Goal: Information Seeking & Learning: Learn about a topic

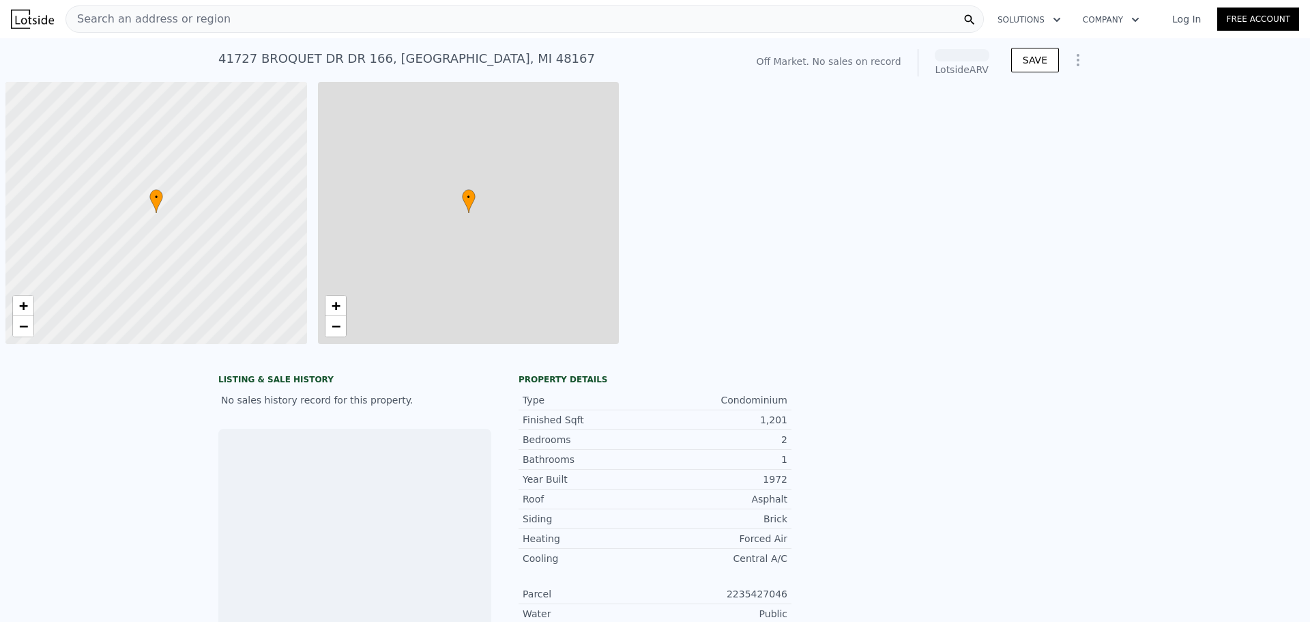
scroll to position [0, 5]
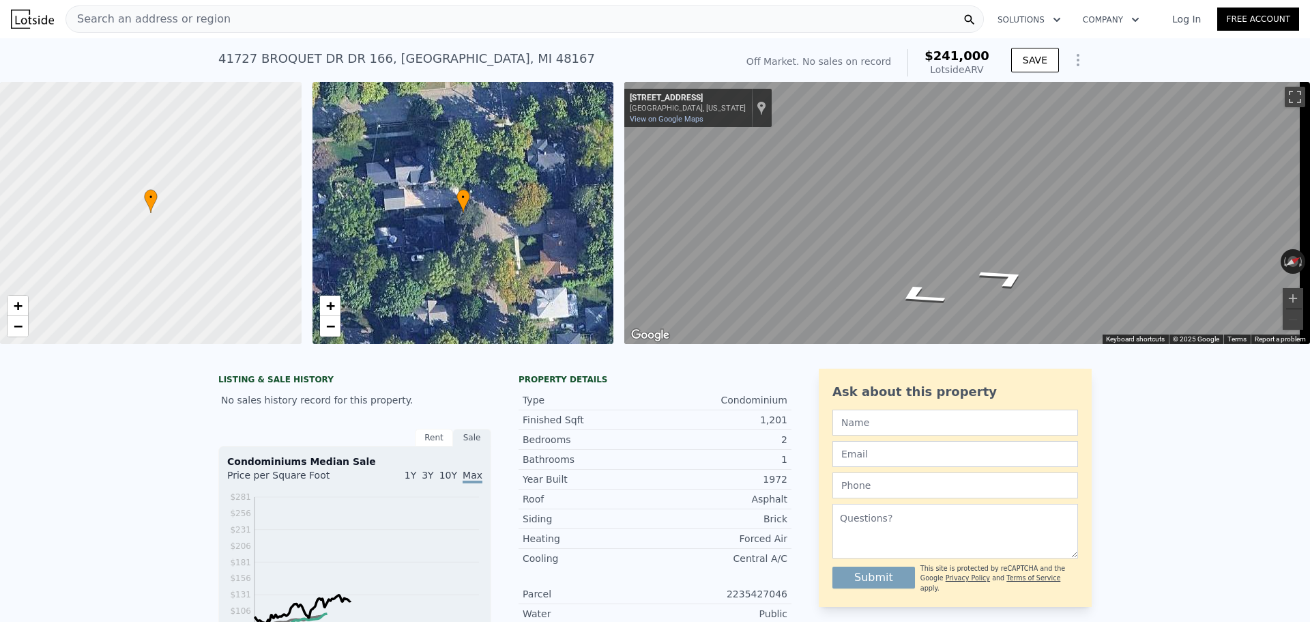
click at [156, 24] on span "Search an address or region" at bounding box center [148, 19] width 164 height 16
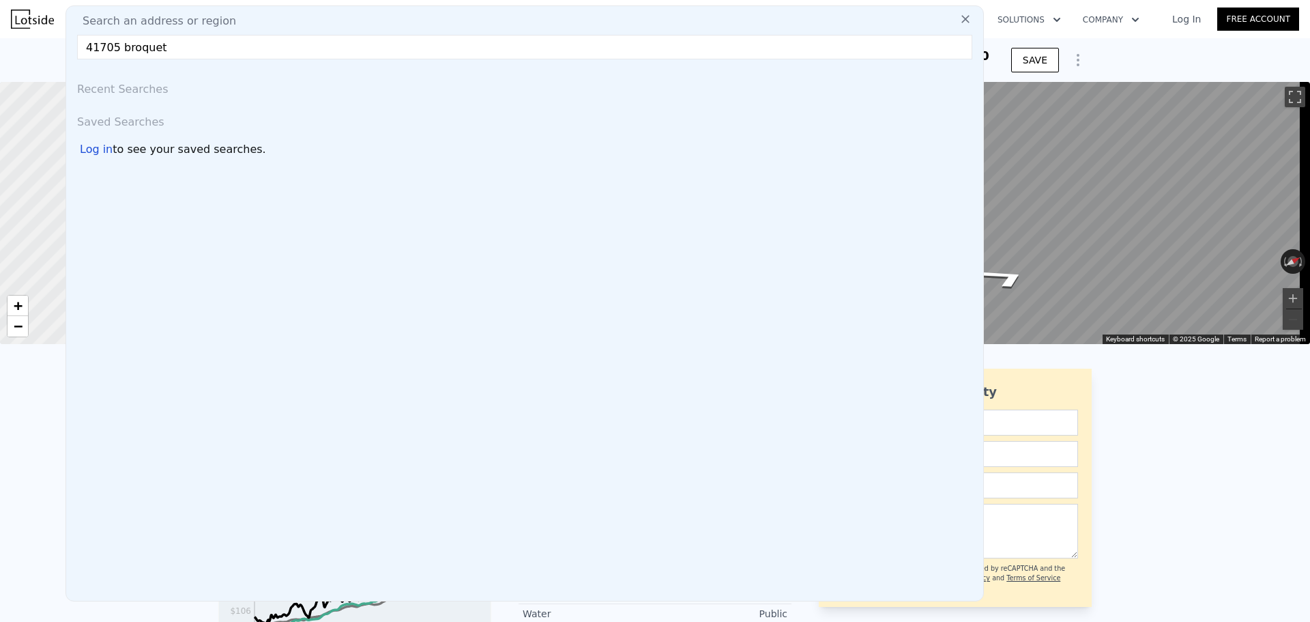
click at [150, 46] on input "41705 broquet" at bounding box center [524, 47] width 895 height 25
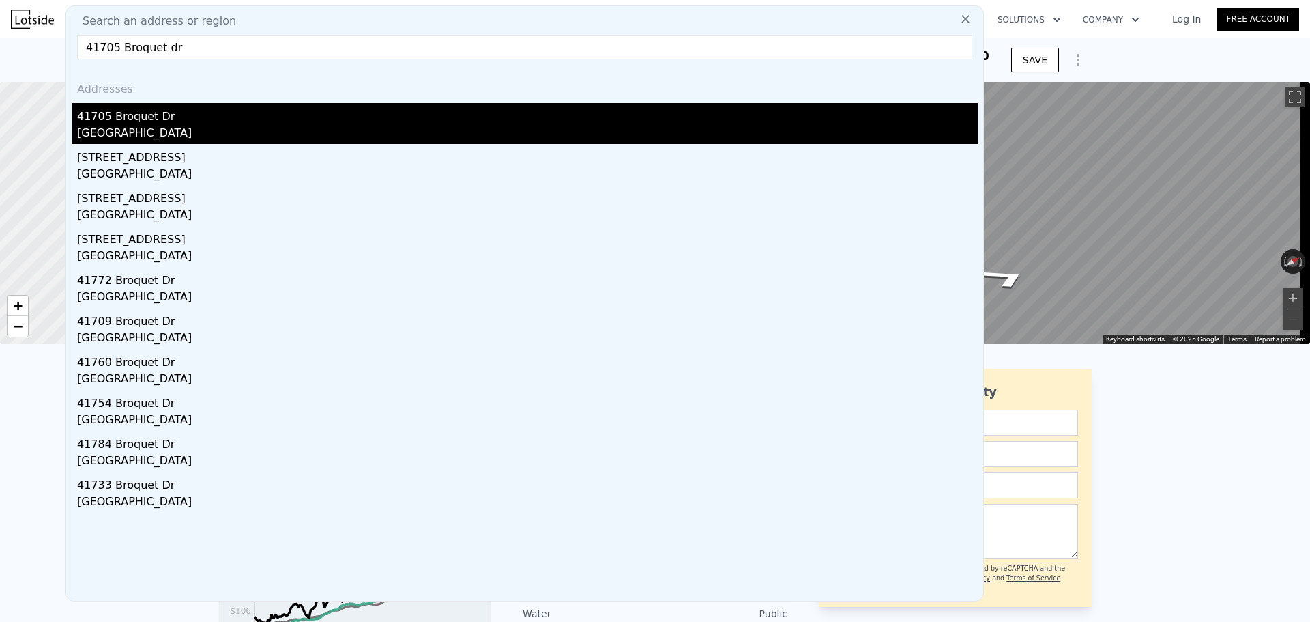
type input "41705 Broquet dr"
click at [212, 126] on div "[GEOGRAPHIC_DATA]" at bounding box center [527, 134] width 901 height 19
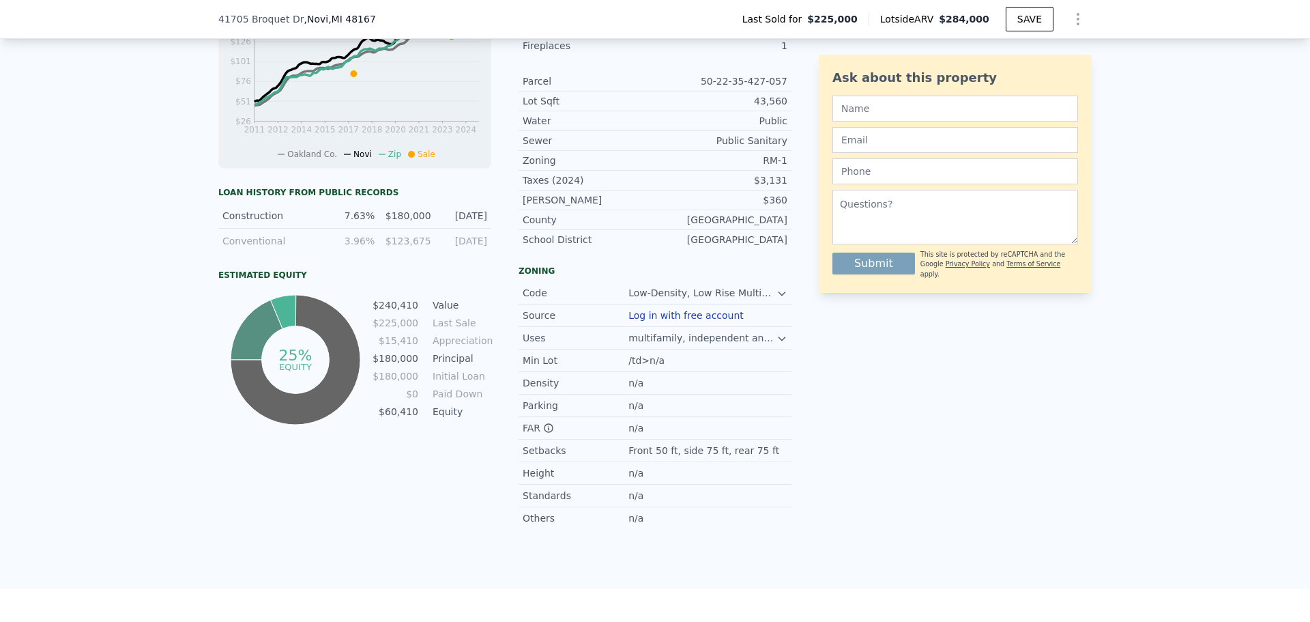
scroll to position [678, 0]
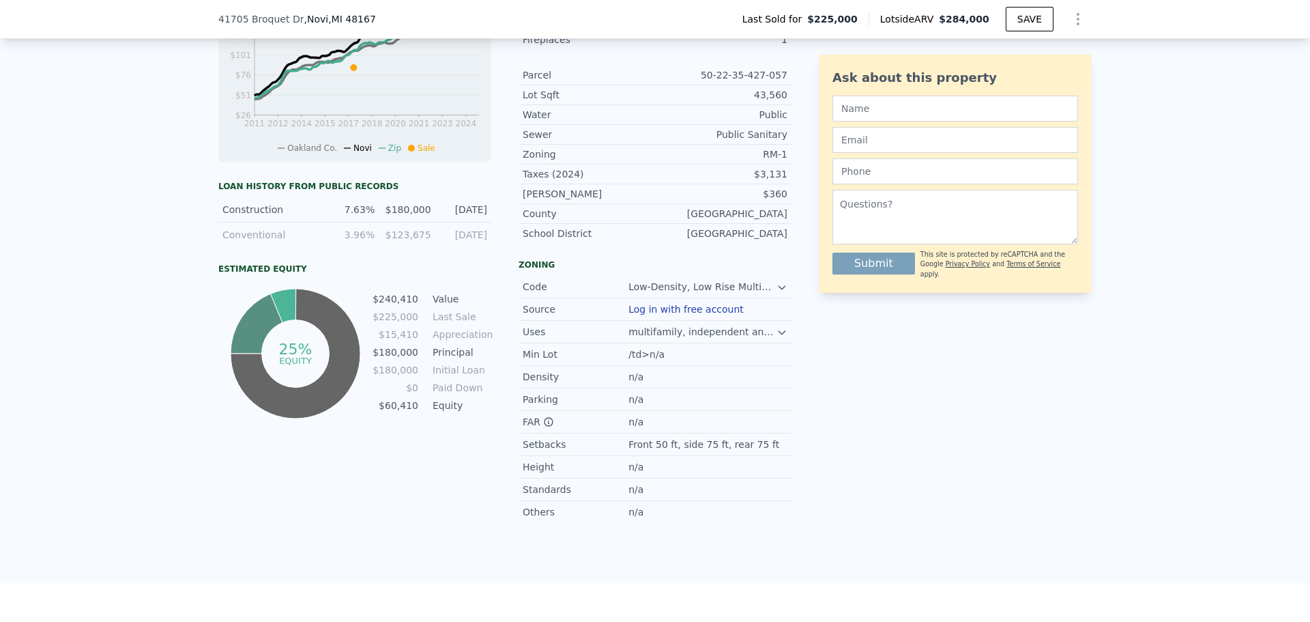
click at [388, 241] on div "$123,675" at bounding box center [407, 235] width 48 height 14
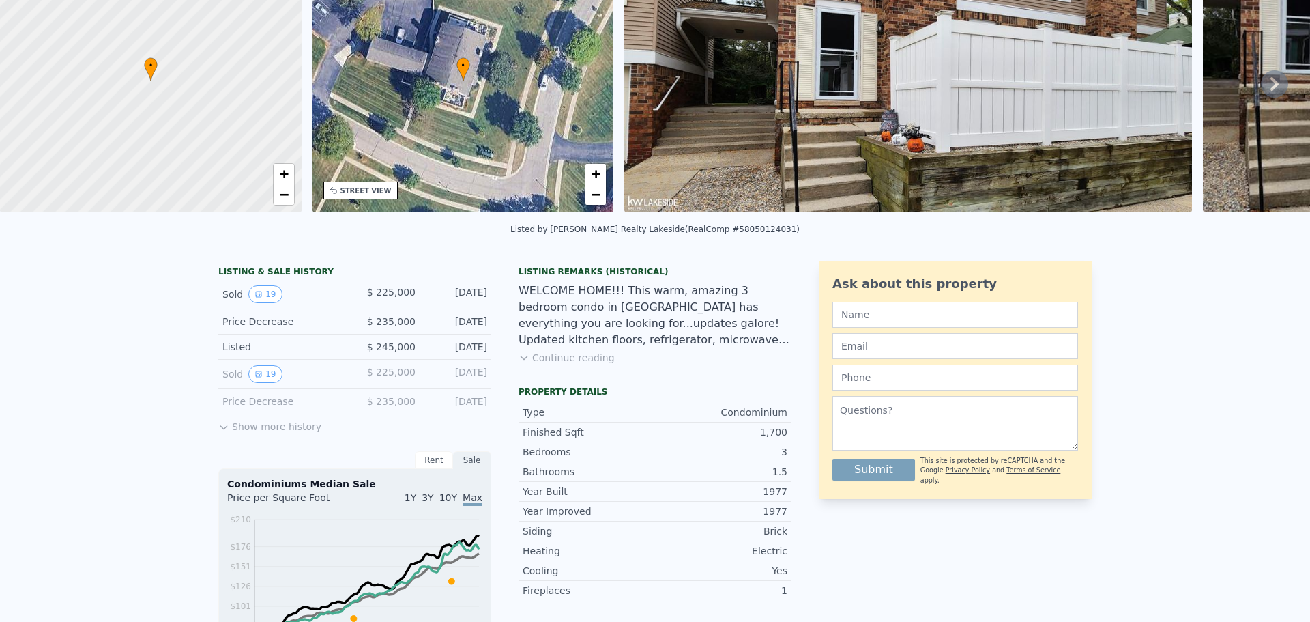
scroll to position [5, 0]
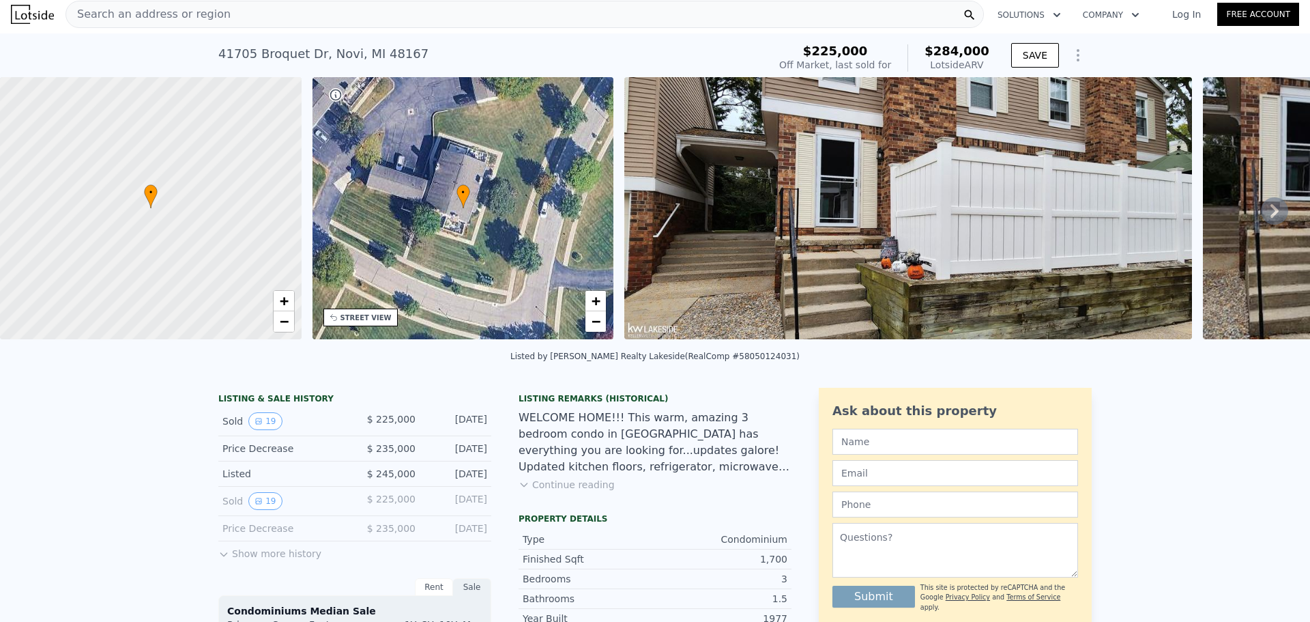
click at [1271, 209] on icon at bounding box center [1274, 210] width 27 height 27
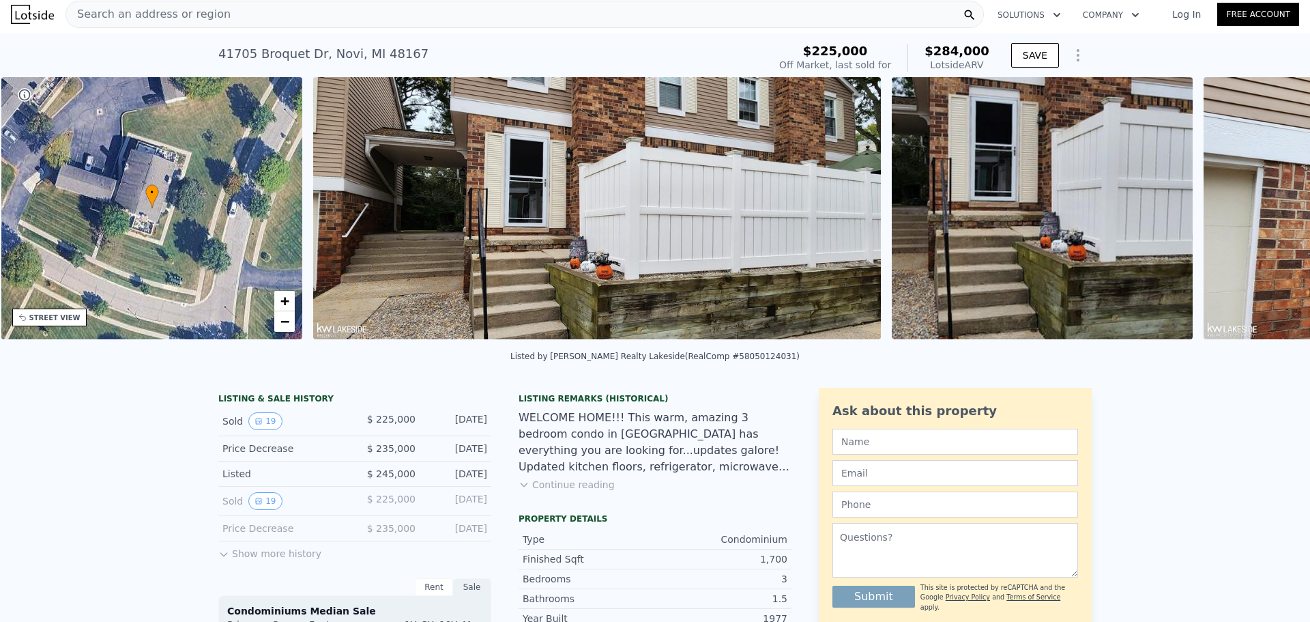
scroll to position [0, 318]
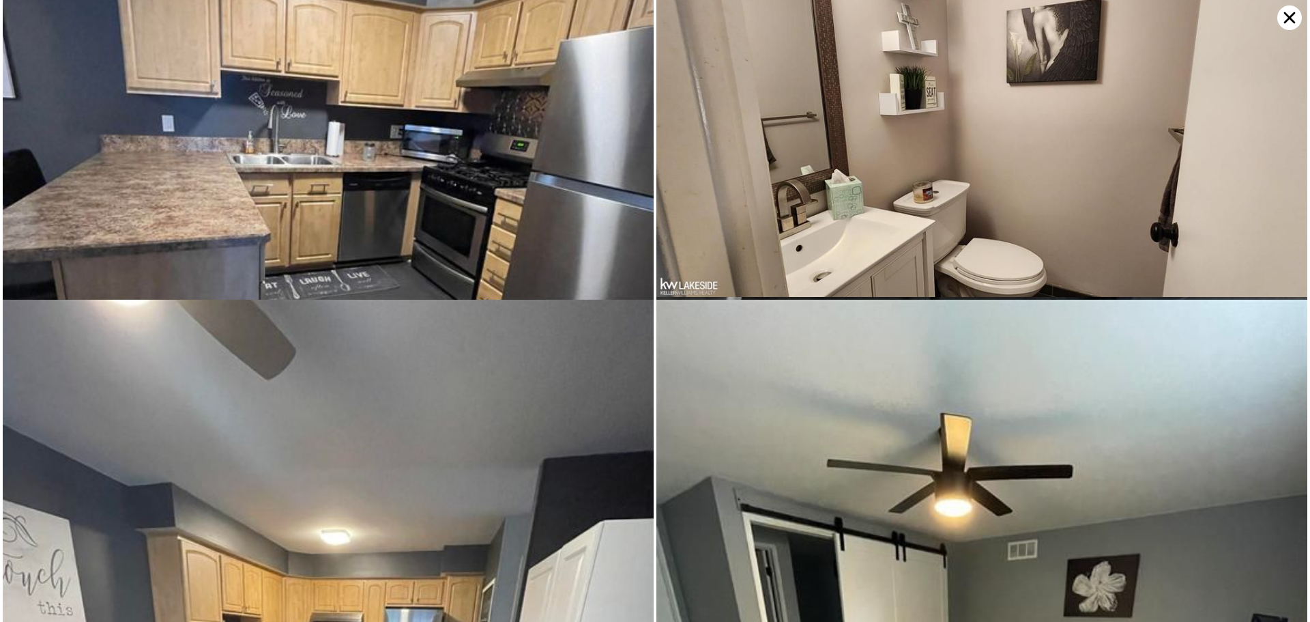
scroll to position [2408, 0]
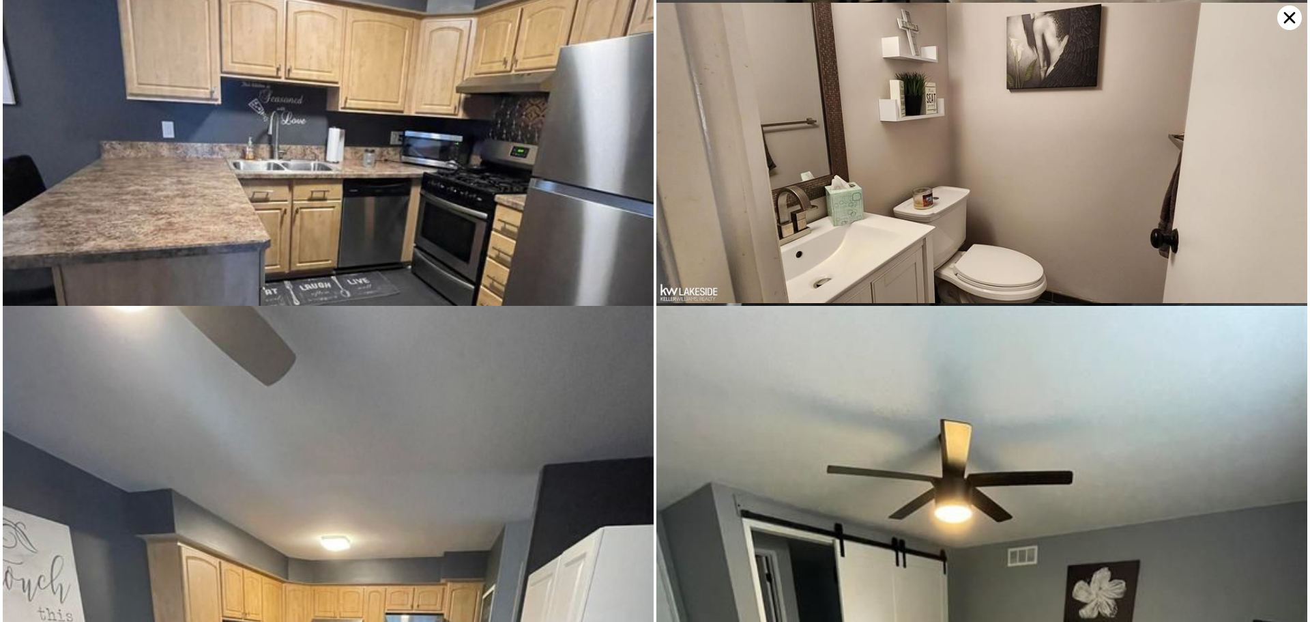
click at [1297, 20] on icon at bounding box center [1289, 17] width 25 height 25
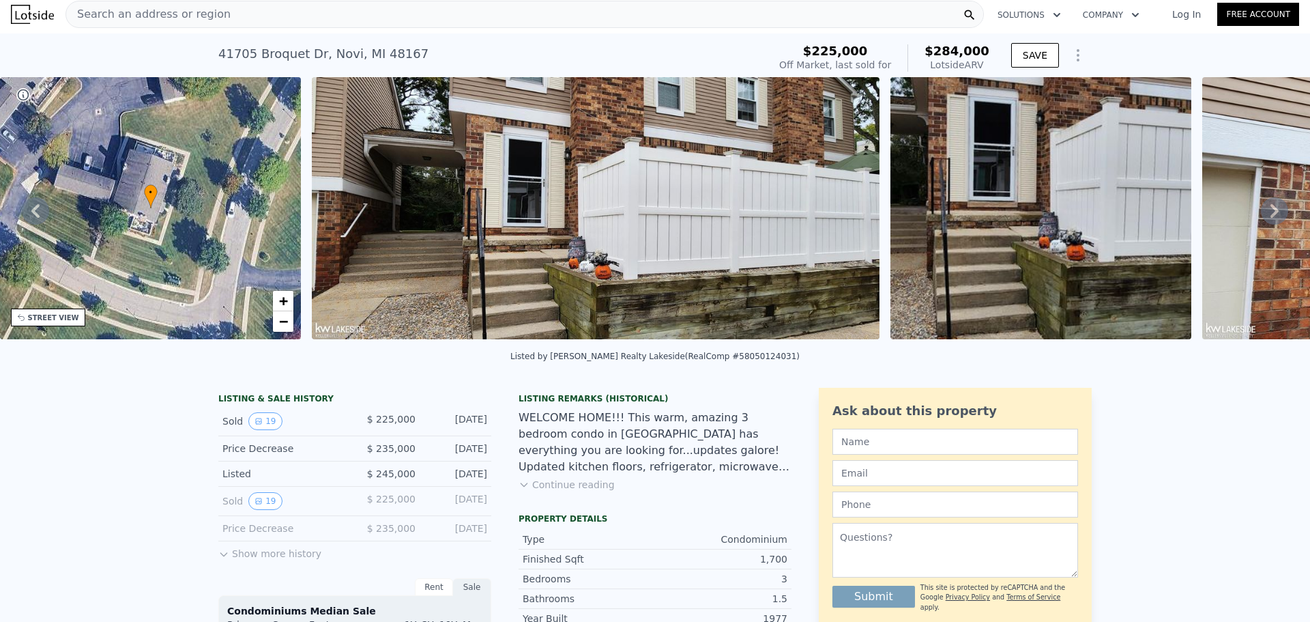
scroll to position [0, 0]
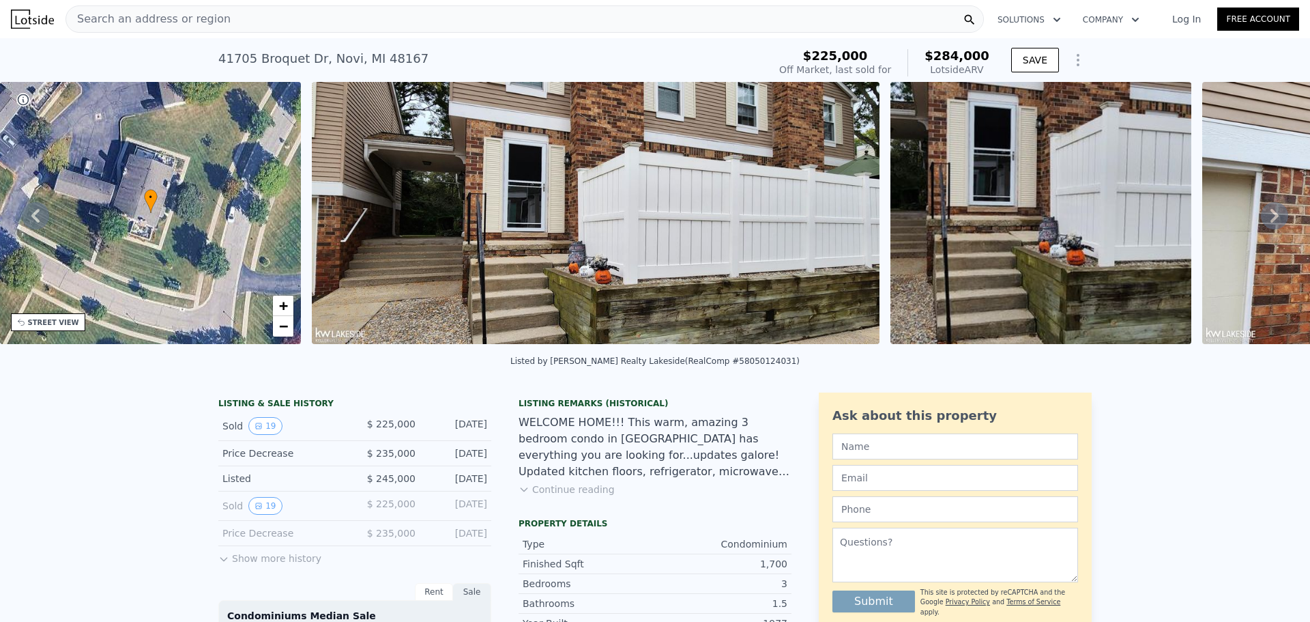
click at [143, 15] on span "Search an address or region" at bounding box center [148, 19] width 164 height 16
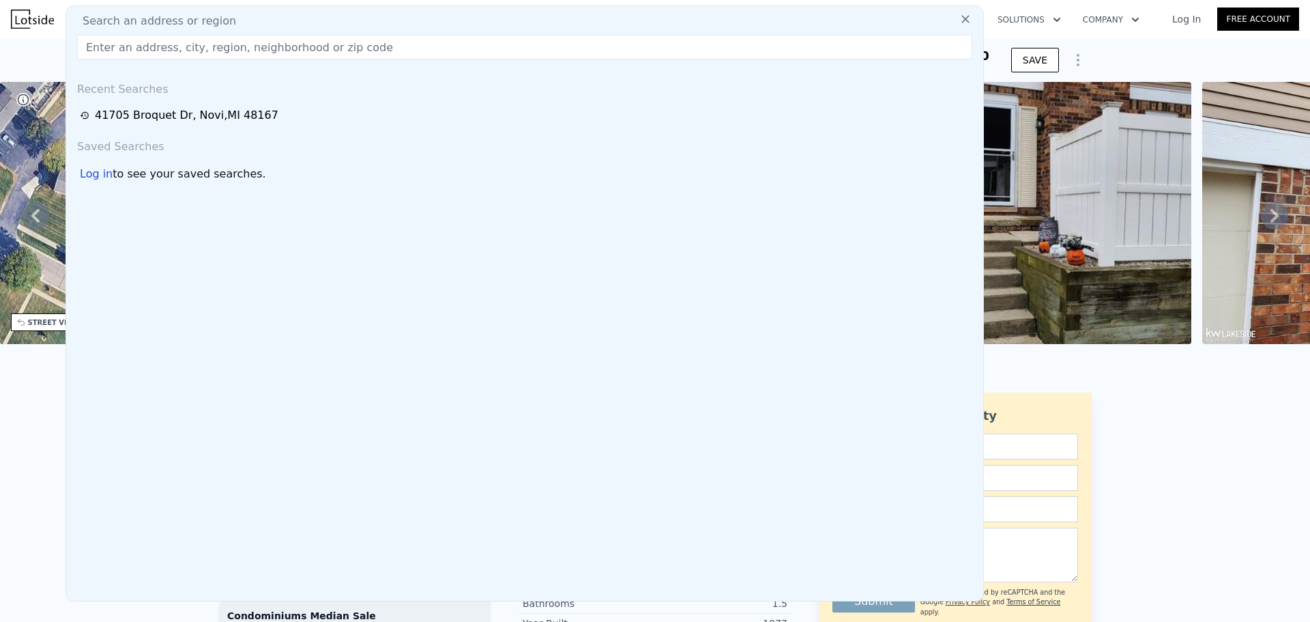
click at [143, 49] on input "text" at bounding box center [524, 47] width 895 height 25
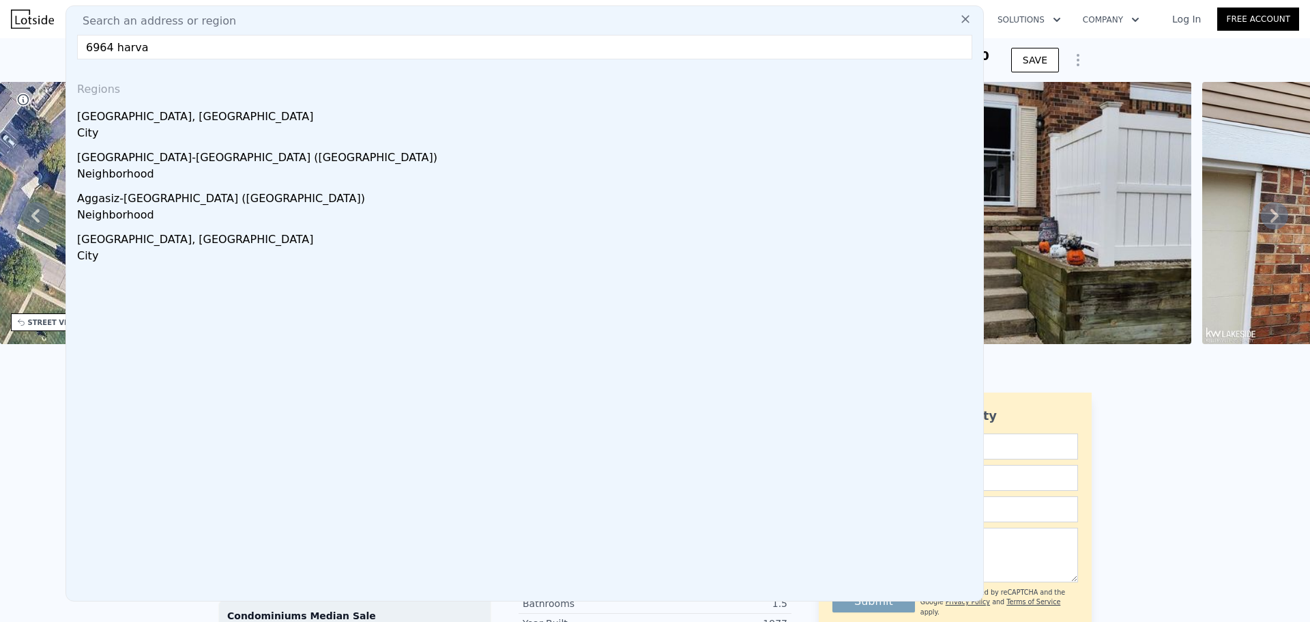
click at [168, 53] on input "6964 harva" at bounding box center [524, 47] width 895 height 25
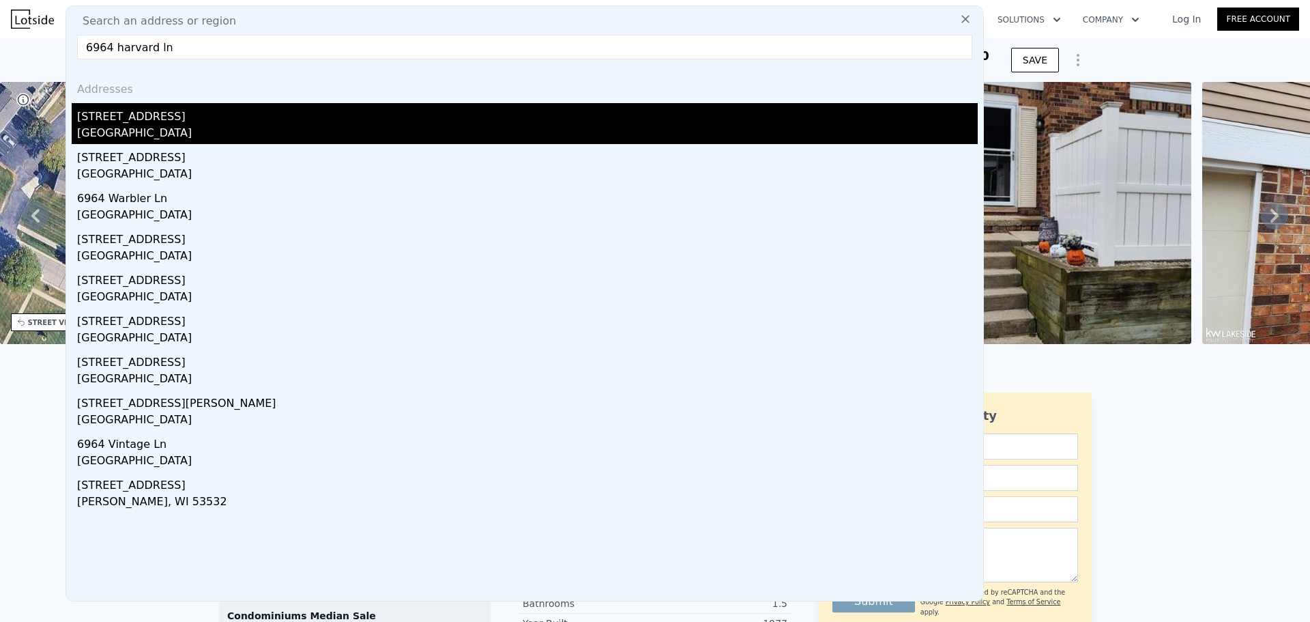
type input "6964 harvard ln"
click at [184, 134] on div "[GEOGRAPHIC_DATA]" at bounding box center [527, 134] width 901 height 19
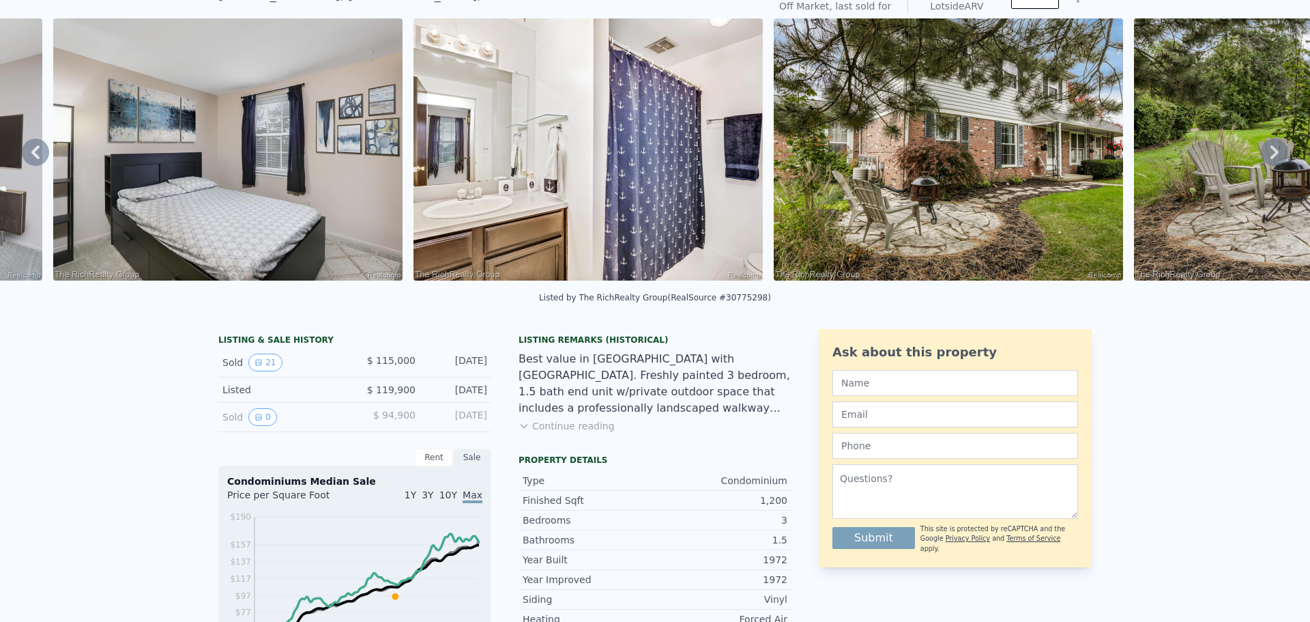
scroll to position [5, 0]
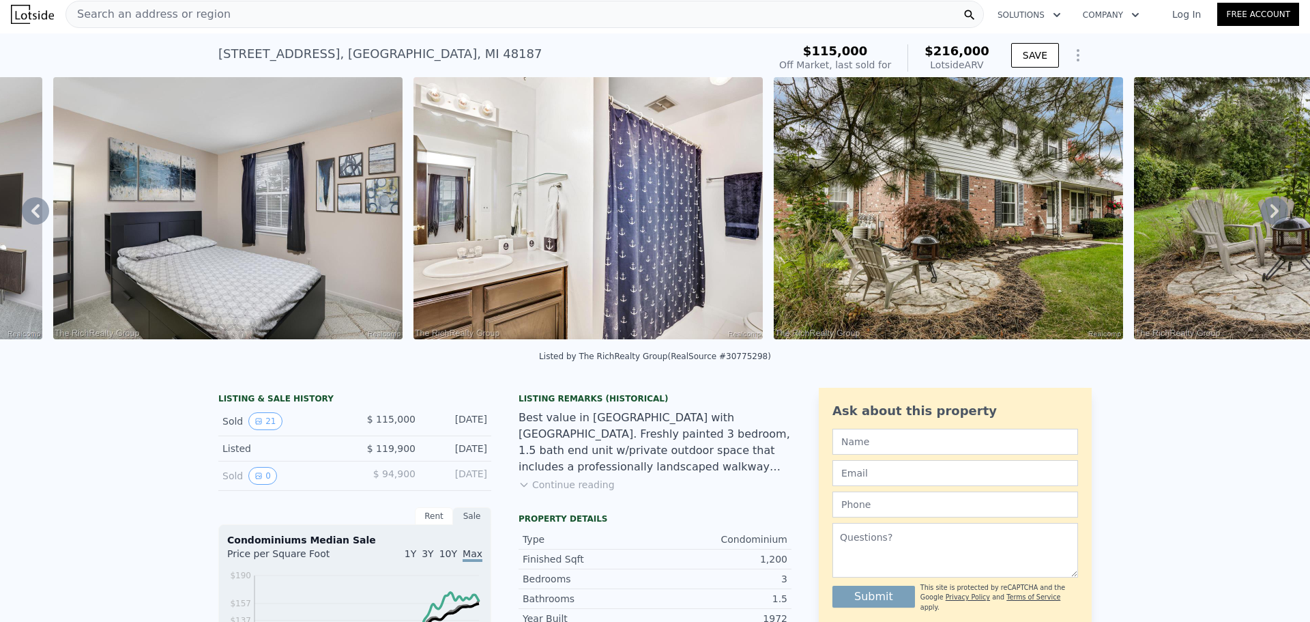
click at [390, 22] on div "Search an address or region" at bounding box center [525, 14] width 919 height 27
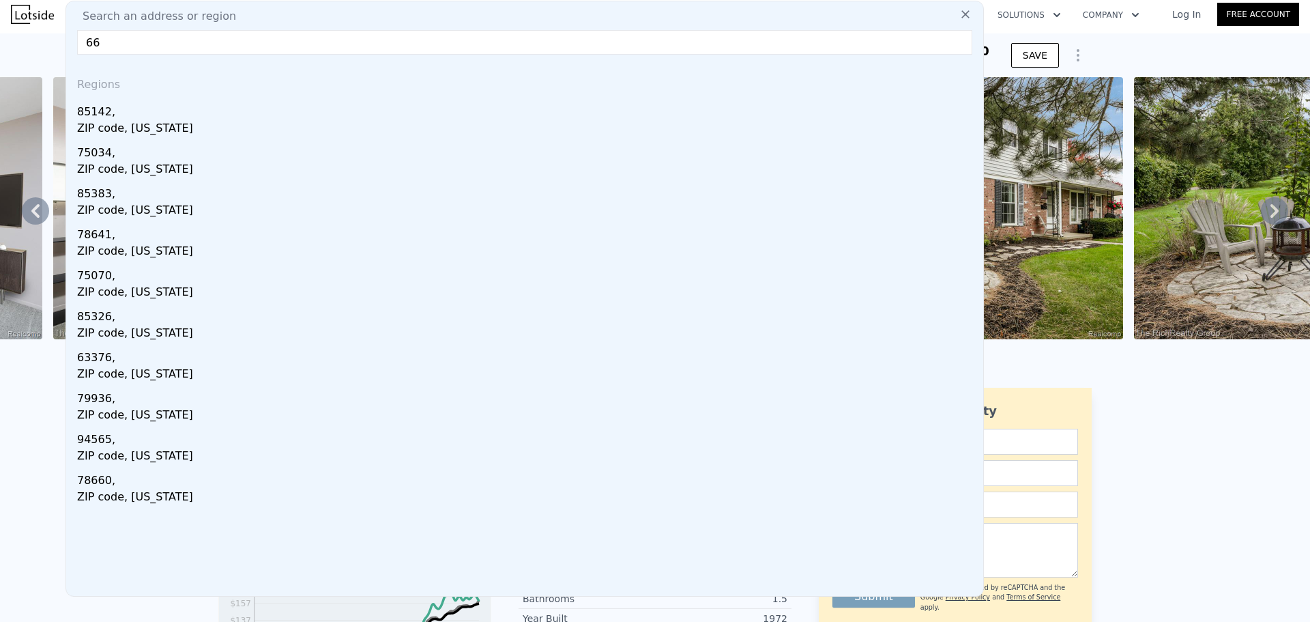
type input "6"
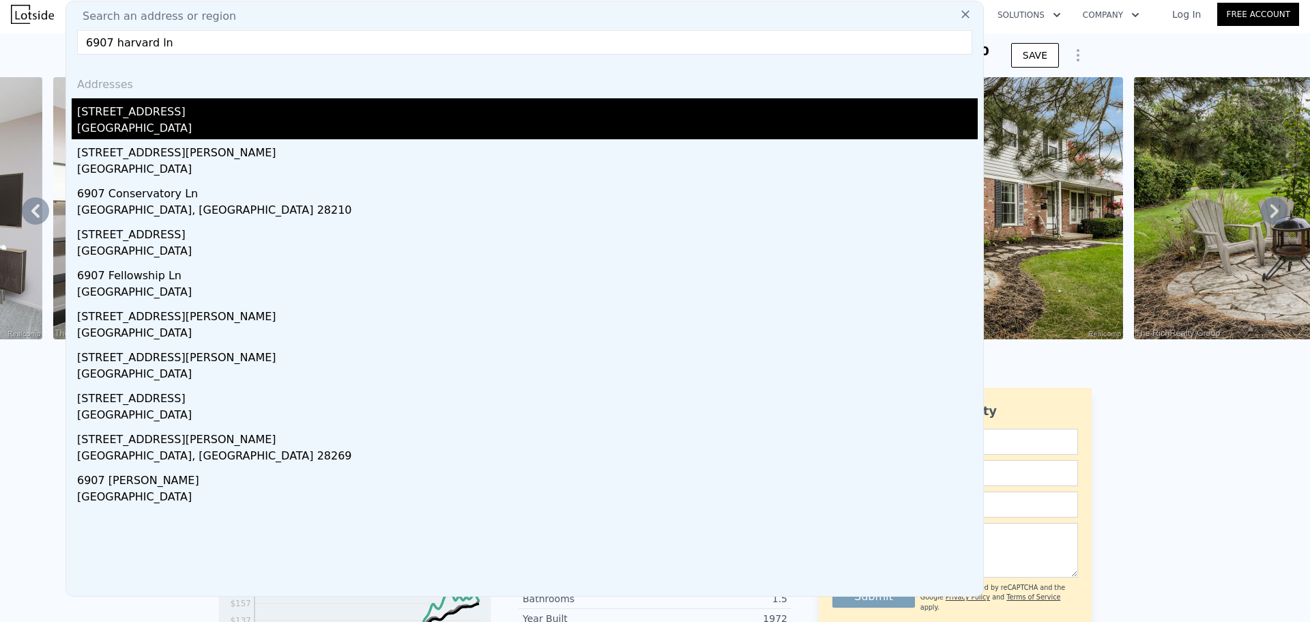
type input "6907 harvard ln"
click at [181, 122] on div "[GEOGRAPHIC_DATA]" at bounding box center [527, 129] width 901 height 19
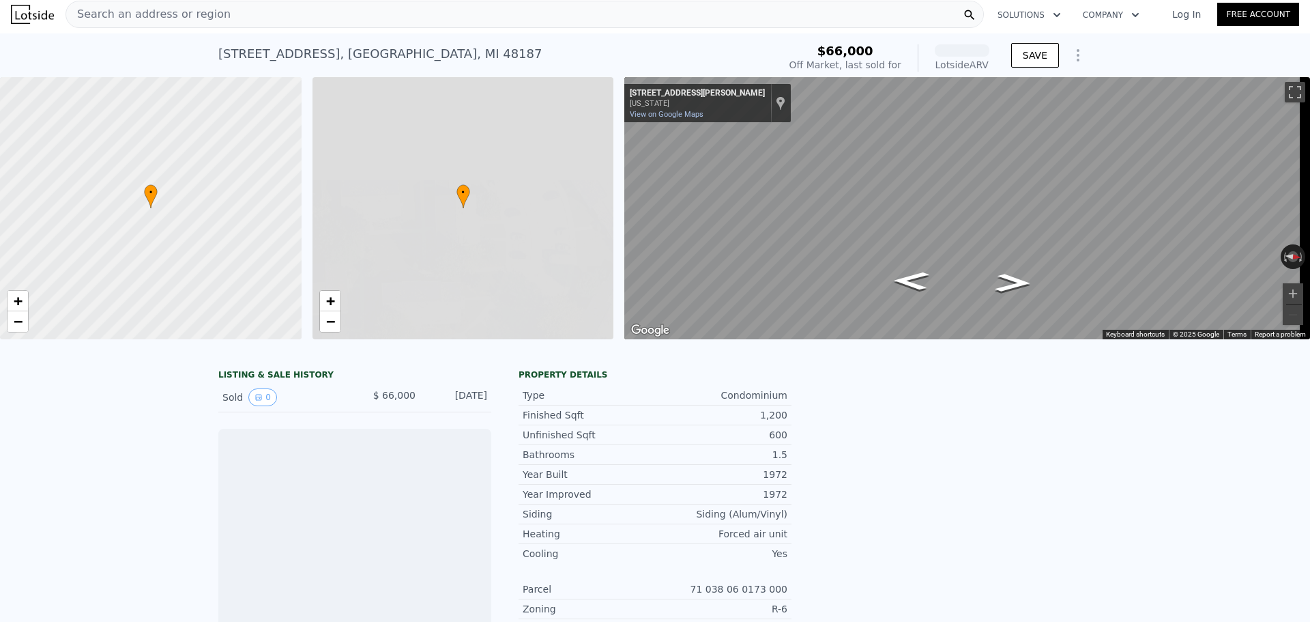
scroll to position [0, 5]
